Goal: Task Accomplishment & Management: Manage account settings

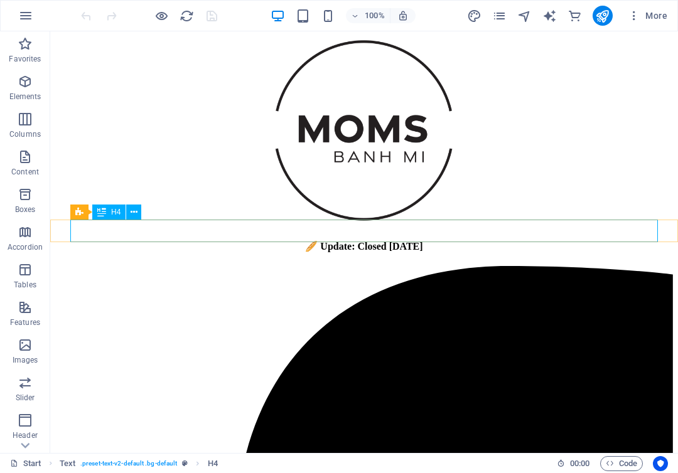
click at [268, 240] on div "🥖 Update: Closed [DATE]" at bounding box center [364, 246] width 618 height 12
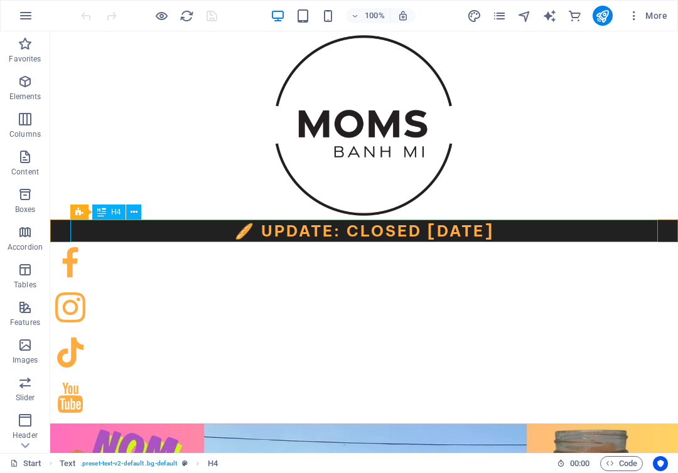
click at [297, 234] on div "🥖 Update: Closed [DATE]" at bounding box center [364, 231] width 588 height 23
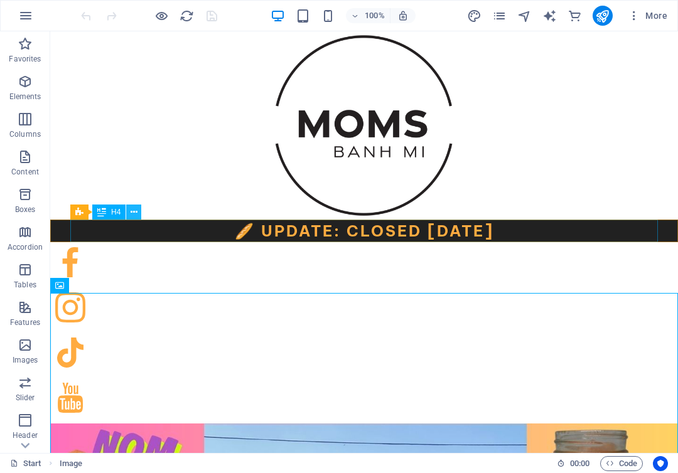
click at [132, 216] on icon at bounding box center [134, 212] width 7 height 13
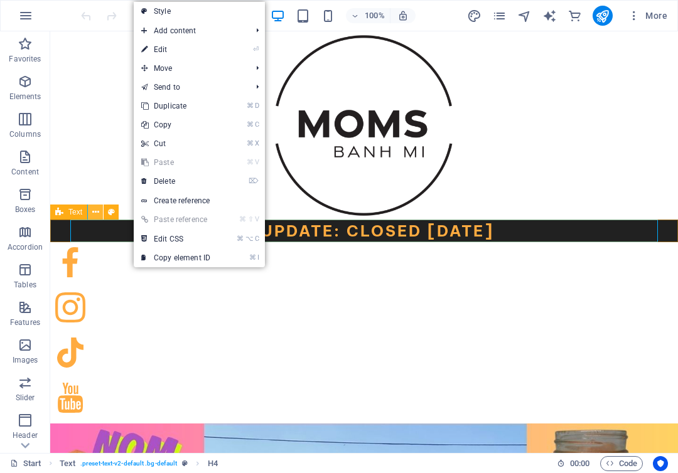
click at [95, 212] on icon at bounding box center [95, 212] width 7 height 13
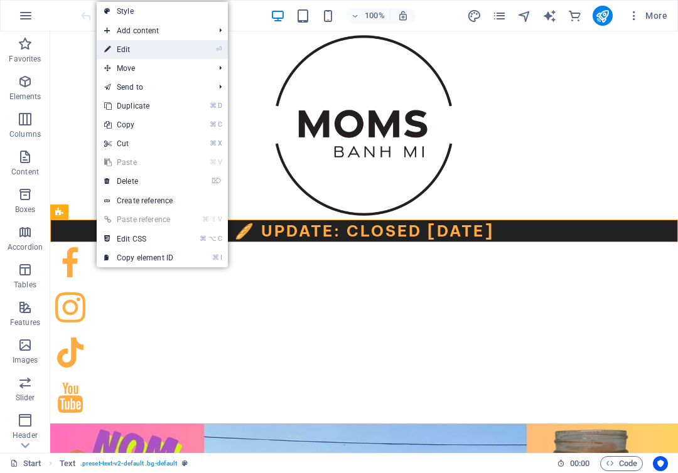
click at [172, 44] on link "⏎ Edit" at bounding box center [139, 49] width 84 height 19
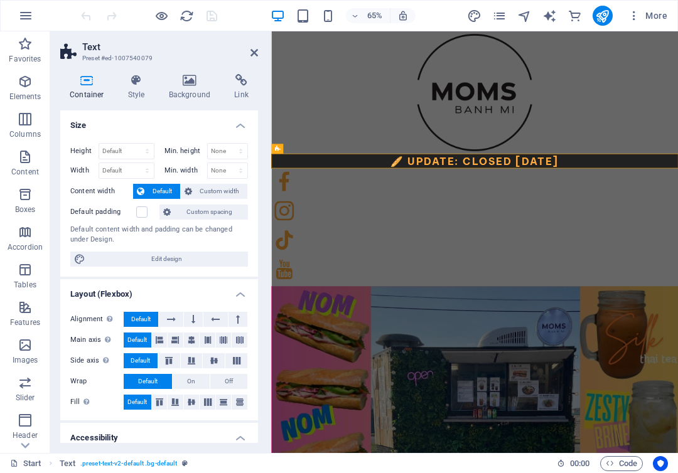
click at [89, 78] on icon at bounding box center [86, 80] width 53 height 13
click at [117, 254] on span "Edit design" at bounding box center [166, 259] width 155 height 15
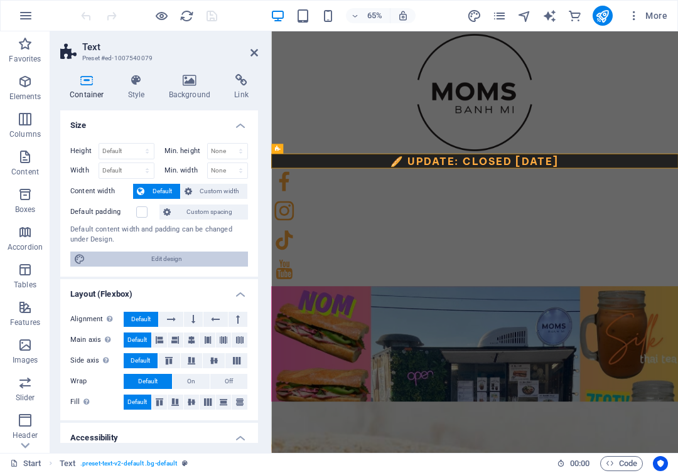
select select "px"
select select "500"
select select "px"
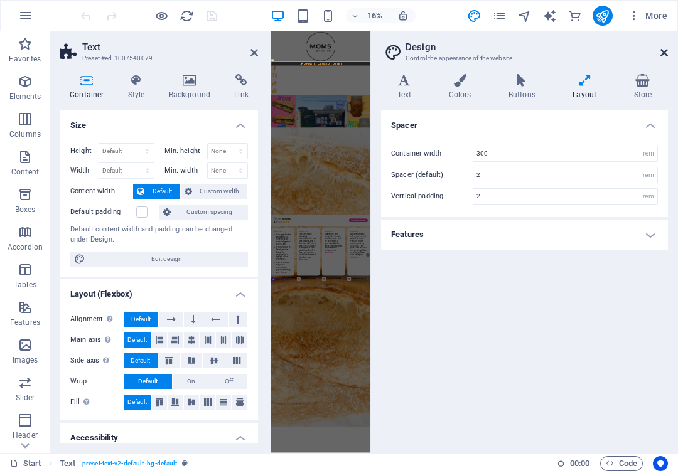
click at [662, 52] on icon at bounding box center [664, 53] width 8 height 10
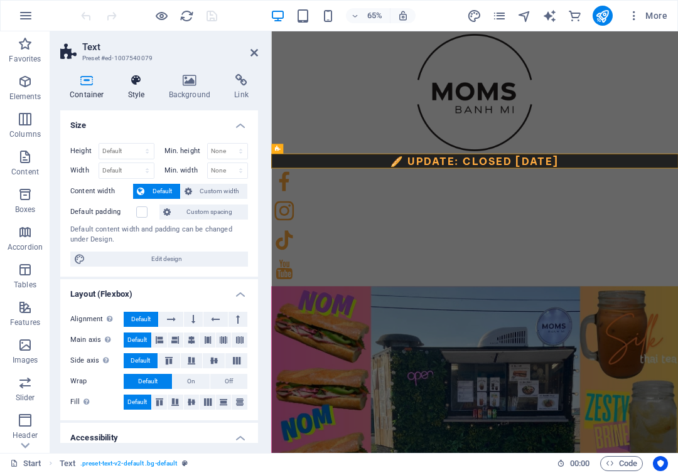
click at [135, 89] on h4 "Style" at bounding box center [139, 87] width 41 height 26
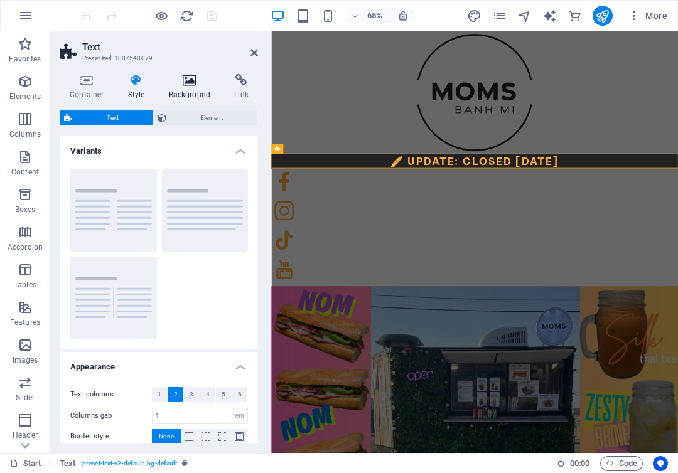
click at [175, 97] on h4 "Background" at bounding box center [192, 87] width 66 height 26
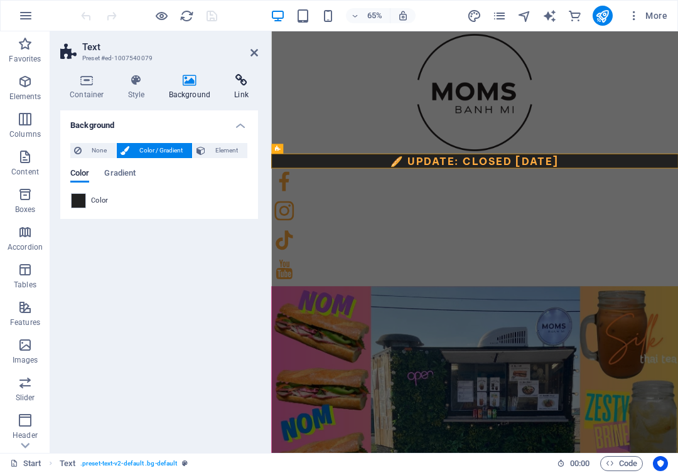
click at [250, 88] on h4 "Link" at bounding box center [241, 87] width 33 height 26
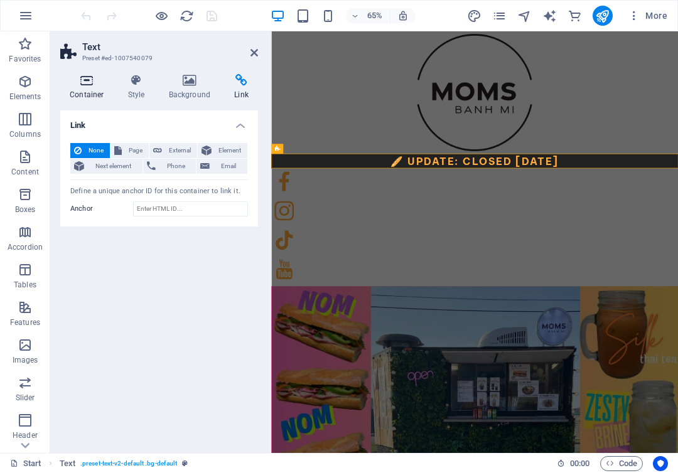
click at [97, 96] on h4 "Container" at bounding box center [89, 87] width 58 height 26
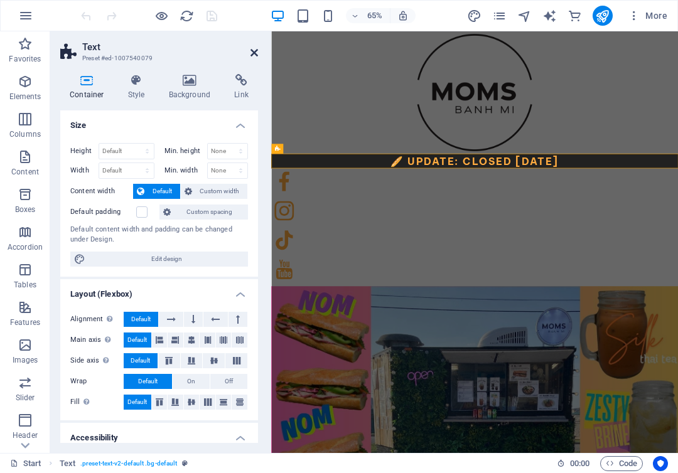
click at [256, 49] on icon at bounding box center [254, 53] width 8 height 10
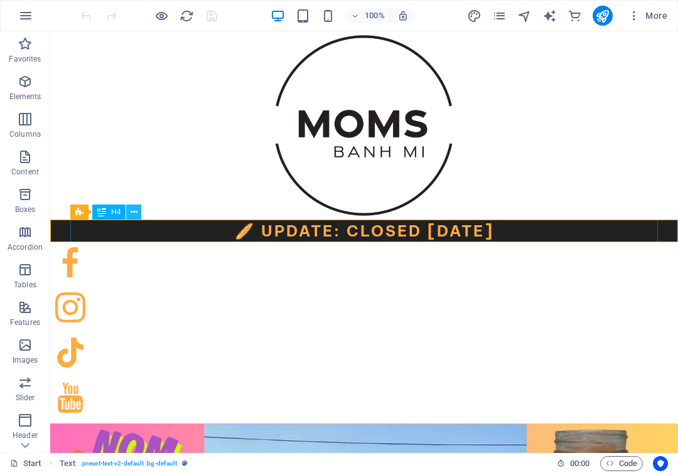
click at [132, 213] on icon at bounding box center [134, 212] width 7 height 13
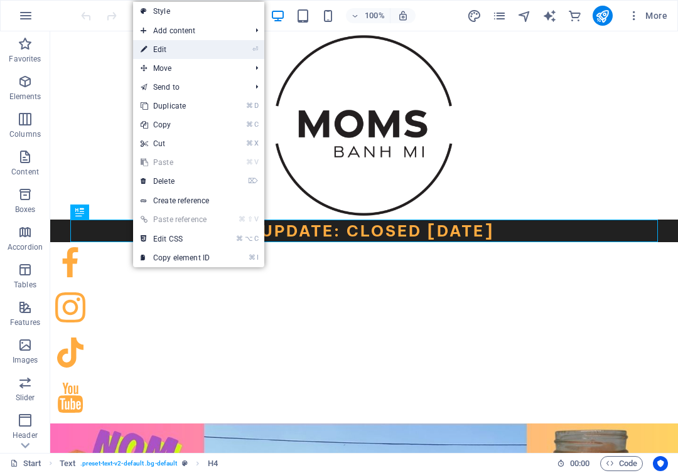
click at [164, 51] on link "⏎ Edit" at bounding box center [175, 49] width 84 height 19
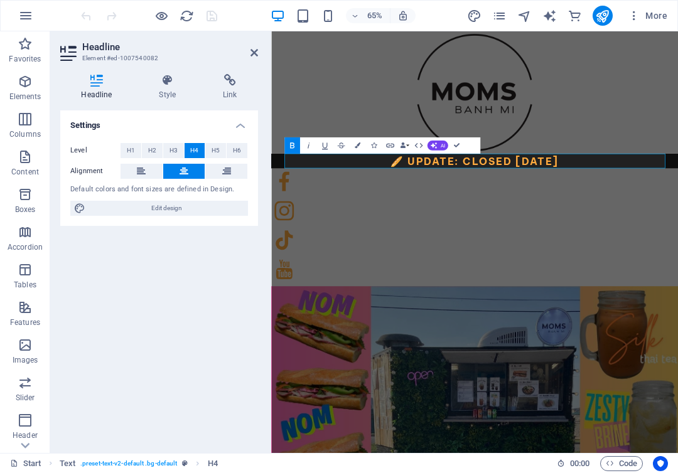
click at [98, 92] on h4 "Headline" at bounding box center [99, 87] width 78 height 26
click at [150, 93] on h4 "Style" at bounding box center [170, 87] width 64 height 26
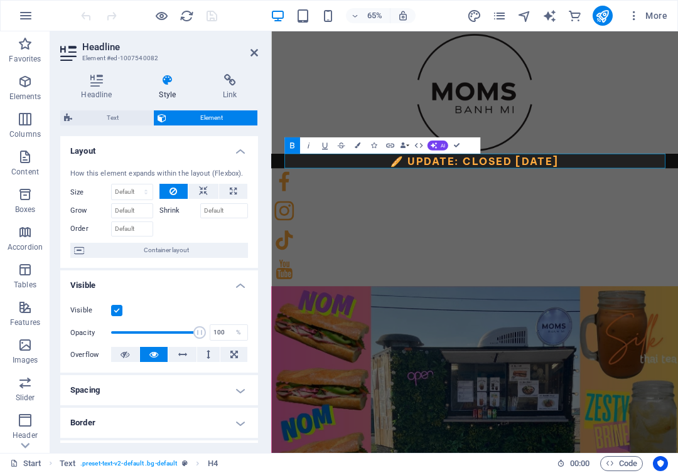
click at [119, 308] on label at bounding box center [116, 310] width 11 height 11
click at [0, 0] on input "Visible" at bounding box center [0, 0] width 0 height 0
click at [252, 48] on icon at bounding box center [254, 53] width 8 height 10
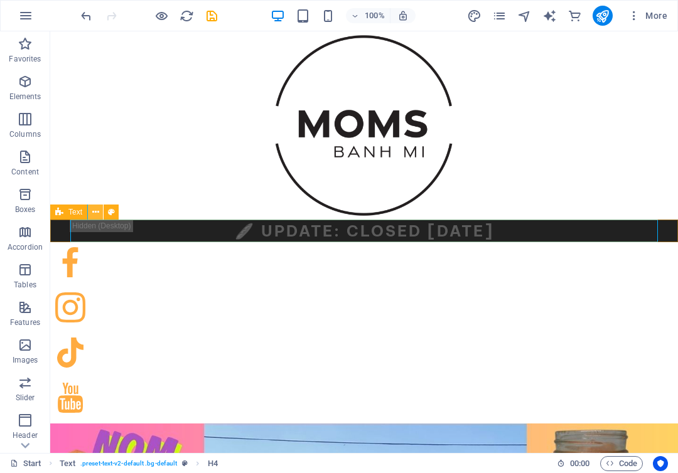
click at [94, 209] on icon at bounding box center [95, 212] width 7 height 13
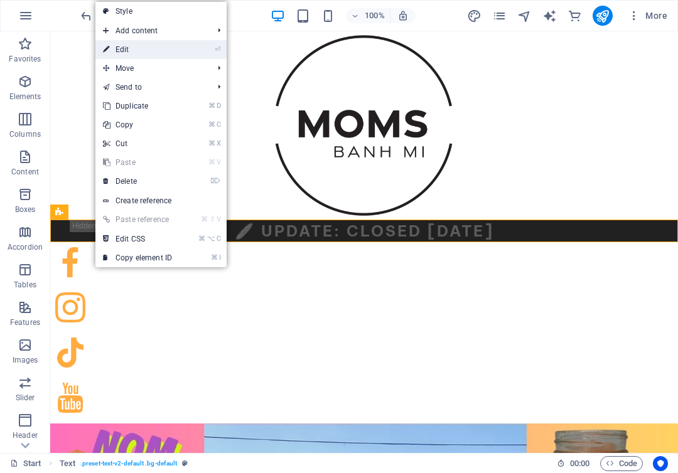
click at [129, 55] on link "⏎ Edit" at bounding box center [137, 49] width 84 height 19
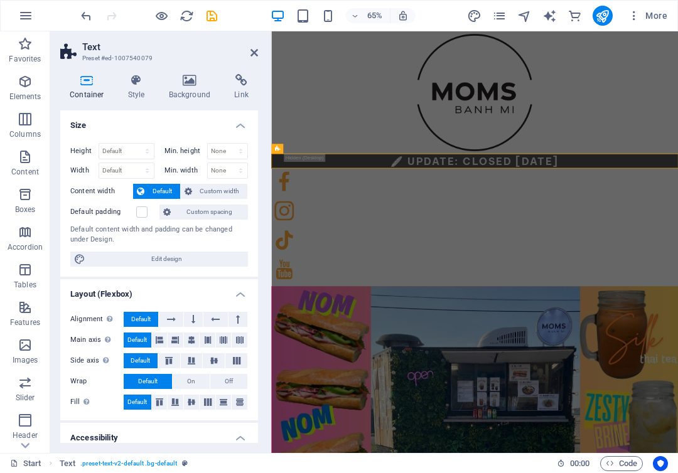
click at [82, 90] on h4 "Container" at bounding box center [89, 87] width 58 height 26
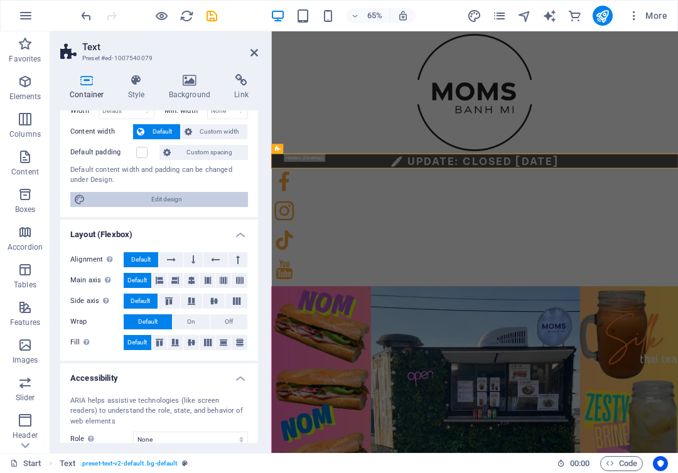
scroll to position [154, 0]
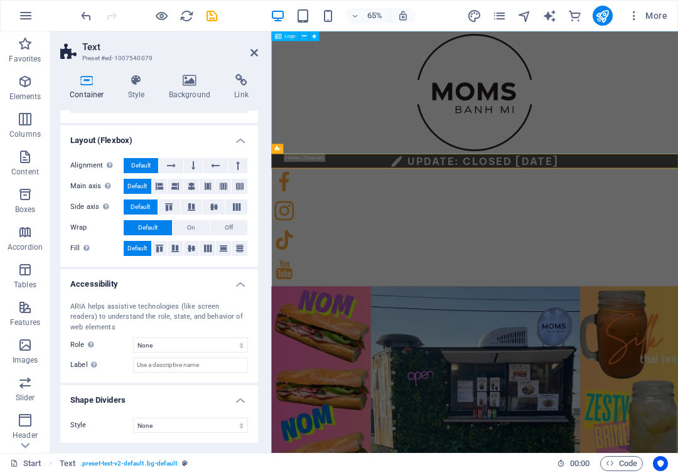
click at [306, 146] on div at bounding box center [584, 125] width 626 height 188
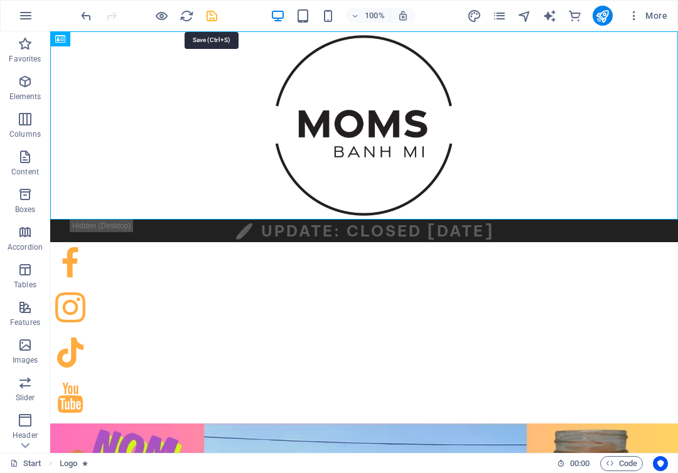
click at [205, 14] on icon "save" at bounding box center [212, 16] width 14 height 14
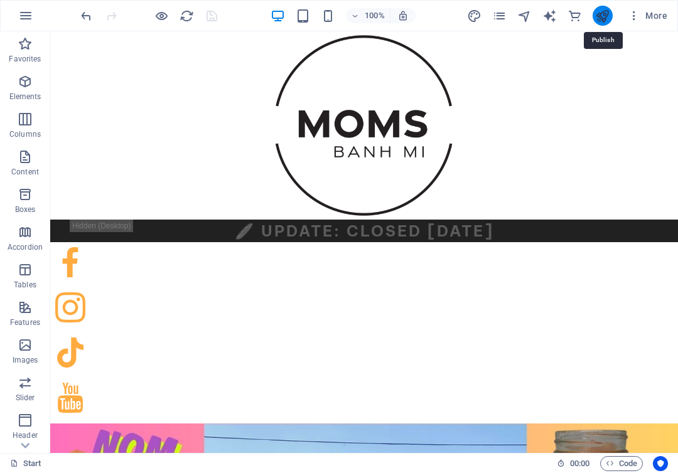
click at [601, 19] on icon "publish" at bounding box center [602, 16] width 14 height 14
